Goal: Task Accomplishment & Management: Complete application form

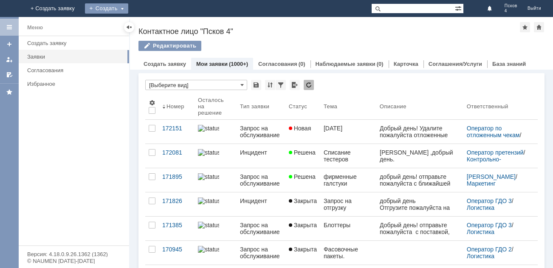
click at [128, 7] on div "Создать" at bounding box center [106, 8] width 43 height 10
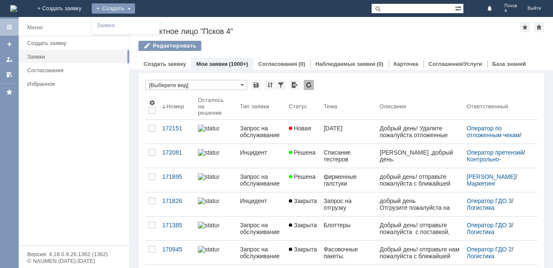
click at [135, 7] on div "Создать" at bounding box center [113, 8] width 43 height 10
click at [214, 65] on link "Мои заявки" at bounding box center [211, 64] width 31 height 6
click at [135, 6] on div "Создать" at bounding box center [113, 8] width 43 height 10
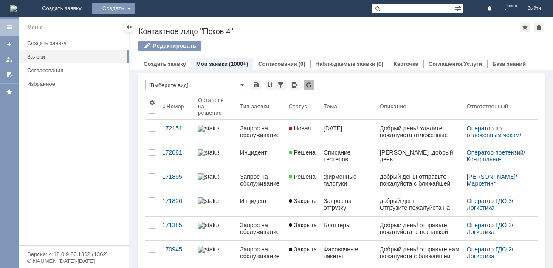
click at [135, 6] on div "Создать" at bounding box center [113, 8] width 43 height 10
click at [158, 24] on link "Заявка" at bounding box center [125, 25] width 65 height 10
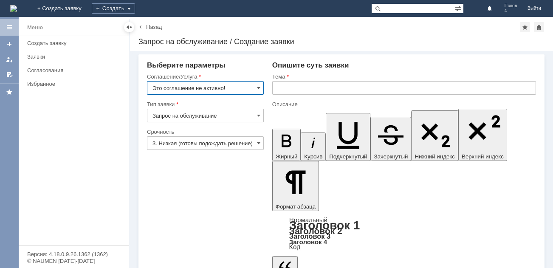
click at [256, 90] on input "Это соглашение не активно!" at bounding box center [205, 88] width 117 height 14
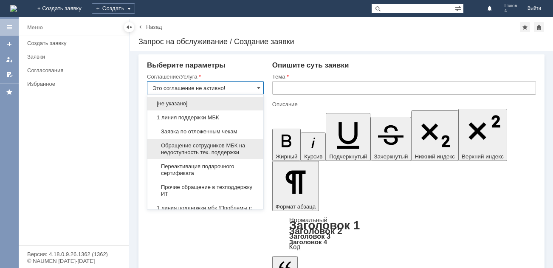
click at [210, 150] on span "Обращение сотрудников МБК на недоступность тех. поддержки" at bounding box center [205, 149] width 106 height 14
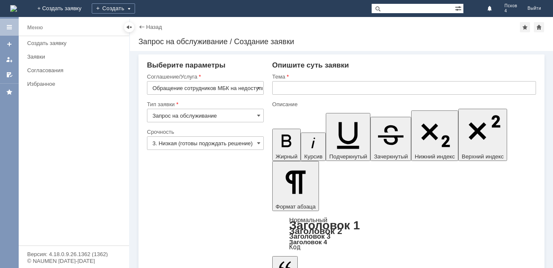
type input "Обращение сотрудников МБК на недоступность тех. поддержки"
click at [283, 83] on input "text" at bounding box center [404, 88] width 264 height 14
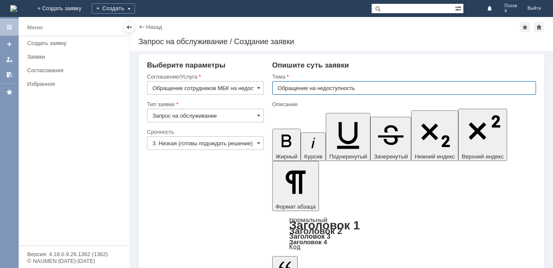
type input "Обращение на недоступность"
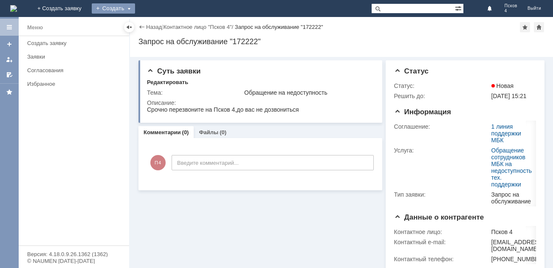
click at [135, 6] on div "Создать" at bounding box center [113, 8] width 43 height 10
click at [135, 8] on div "Создать" at bounding box center [113, 8] width 43 height 10
click at [158, 23] on link "Заявка" at bounding box center [125, 25] width 65 height 10
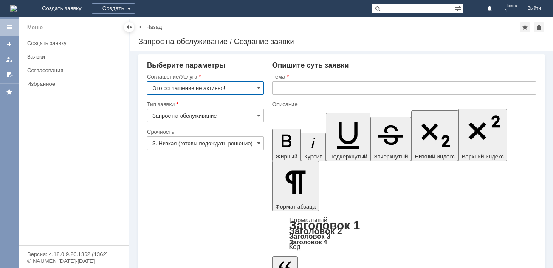
click at [252, 87] on input "Это соглашение не активно!" at bounding box center [205, 88] width 117 height 14
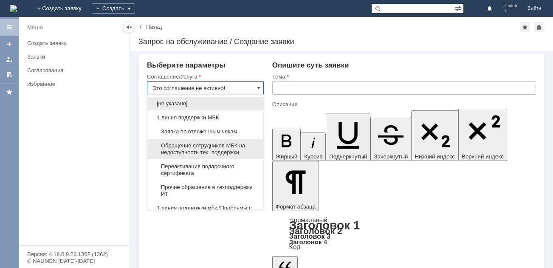
click at [232, 150] on span "Обращение сотрудников МБК на недоступность тех. поддержки" at bounding box center [205, 149] width 106 height 14
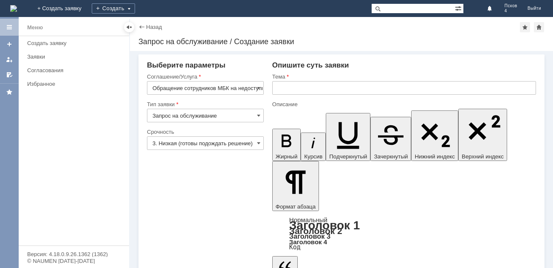
type input "Обращение сотрудников МБК на недоступность тех. поддержки"
click at [282, 87] on input "text" at bounding box center [404, 88] width 264 height 14
click at [260, 145] on span at bounding box center [258, 143] width 3 height 7
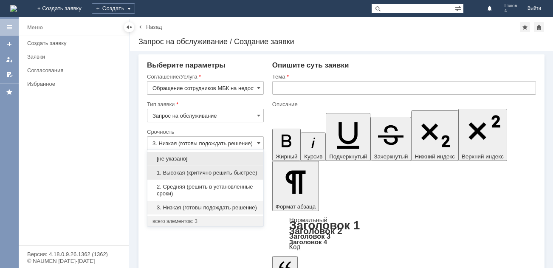
click at [246, 175] on span "1. Высокая (критично решить быстрее)" at bounding box center [205, 172] width 106 height 7
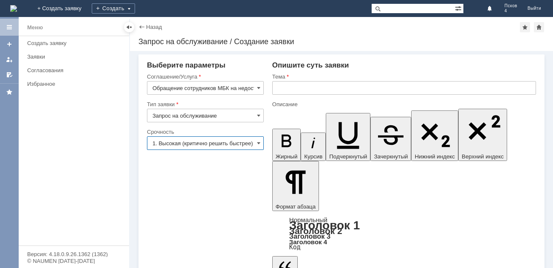
scroll to position [0, 1]
type input "1. Высокая (критично решить быстрее)"
click at [255, 113] on input "Запрос на обслуживание" at bounding box center [205, 116] width 117 height 14
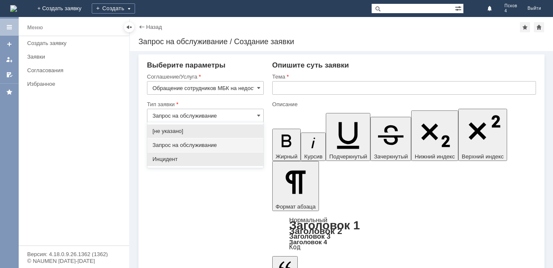
click at [243, 158] on span "Инцидент" at bounding box center [205, 159] width 106 height 7
type input "Инцидент"
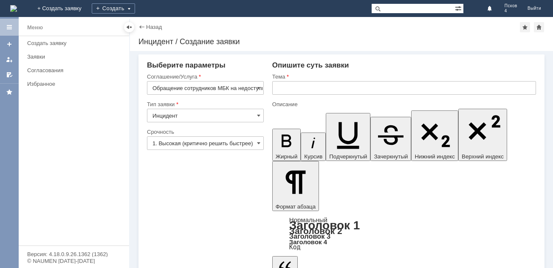
scroll to position [0, 1]
click at [278, 89] on input "text" at bounding box center [404, 88] width 264 height 14
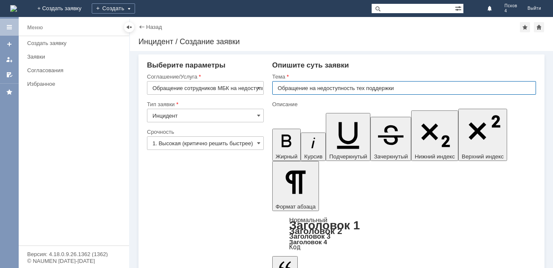
type input "Обращение на недоступность тех поддержки"
